Goal: Navigation & Orientation: Find specific page/section

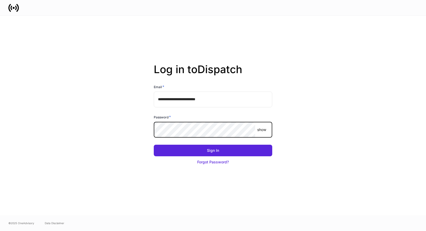
click at [0, 231] on com-1password-button at bounding box center [0, 231] width 0 height 0
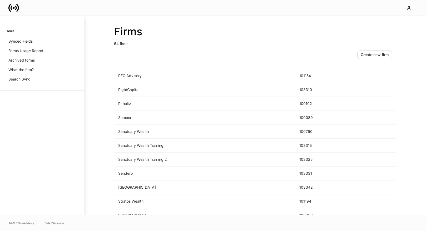
scroll to position [765, 0]
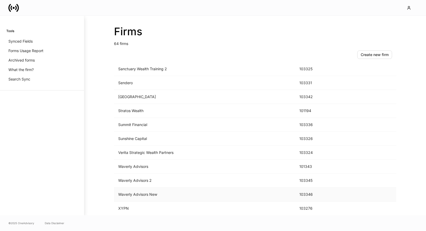
click at [156, 194] on td "Waverly Advisors New" at bounding box center [204, 195] width 181 height 14
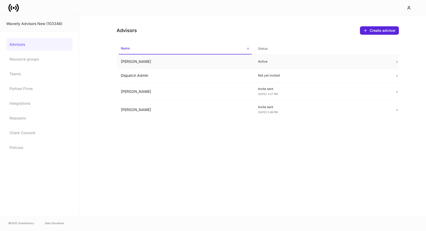
click at [170, 66] on td "Ashley Tucker" at bounding box center [185, 62] width 137 height 14
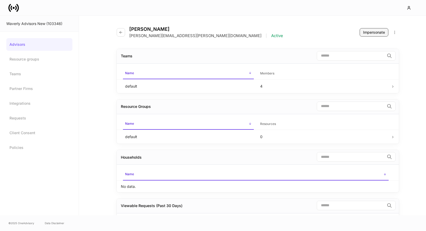
click at [367, 32] on div "Impersonate" at bounding box center [374, 32] width 22 height 5
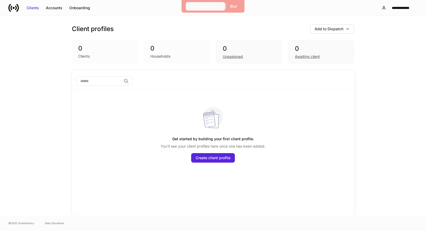
click at [199, 7] on div "Exit Impersonation" at bounding box center [205, 6] width 33 height 5
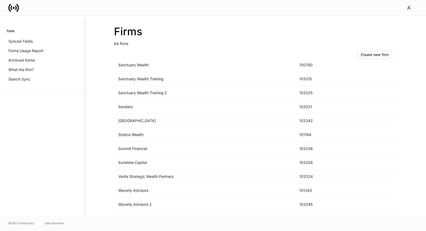
scroll to position [693, 0]
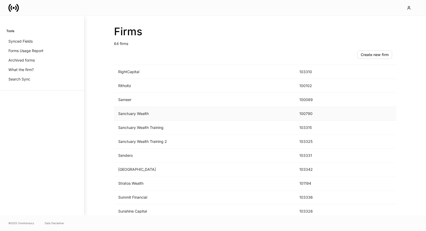
click at [161, 116] on td "Sanctuary Wealth" at bounding box center [204, 114] width 181 height 14
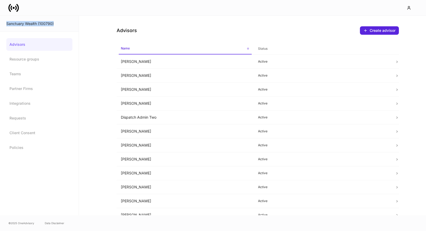
drag, startPoint x: 59, startPoint y: 24, endPoint x: -1, endPoint y: 20, distance: 59.9
click at [0, 20] on html "Sanctuary Wealth (100790) Advisors Resource groups Teams Partner Firms Integrat…" at bounding box center [213, 115] width 426 height 231
copy div "Sanctuary Wealth (100790)"
click at [13, 10] on icon at bounding box center [13, 8] width 11 height 11
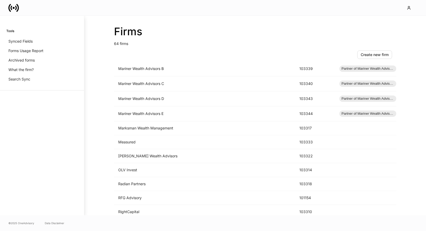
scroll to position [580, 0]
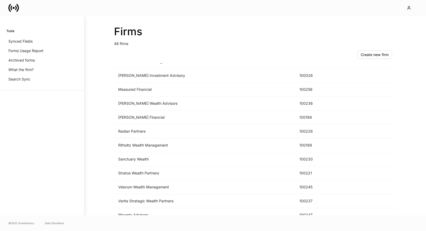
scroll to position [537, 0]
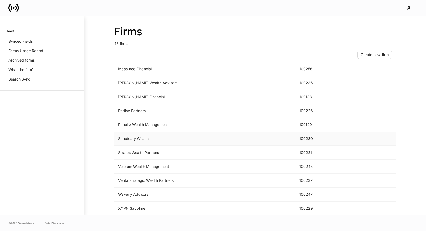
click at [202, 138] on td "Sanctuary Wealth" at bounding box center [204, 139] width 181 height 14
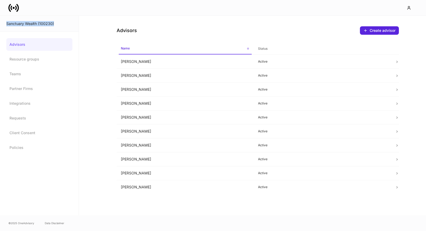
drag, startPoint x: 63, startPoint y: 25, endPoint x: -2, endPoint y: 25, distance: 64.8
click at [0, 25] on html "Sanctuary Wealth (100230) Advisors Resource groups Teams Partner Firms Integrat…" at bounding box center [213, 115] width 426 height 231
copy div "Sanctuary Wealth (100230)"
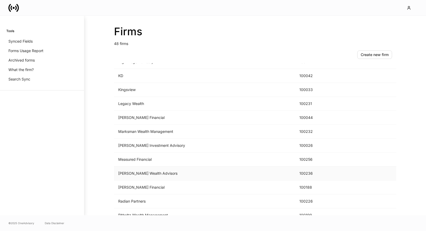
scroll to position [537, 0]
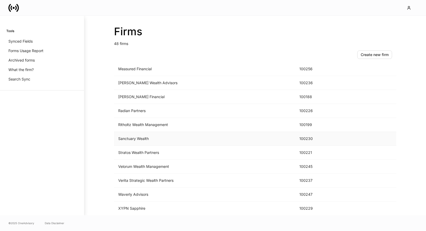
click at [202, 135] on td "Sanctuary Wealth" at bounding box center [204, 139] width 181 height 14
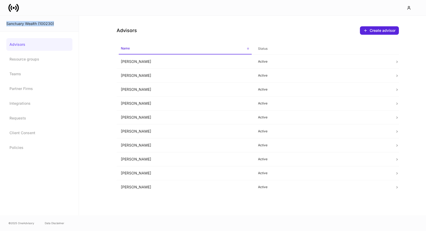
drag, startPoint x: 60, startPoint y: 25, endPoint x: -4, endPoint y: 24, distance: 63.2
click at [0, 24] on html "Sanctuary Wealth (100230) Advisors Resource groups Teams Partner Firms Integrat…" at bounding box center [213, 115] width 426 height 231
copy div "Sanctuary Wealth (100230)"
